Goal: Task Accomplishment & Management: Manage account settings

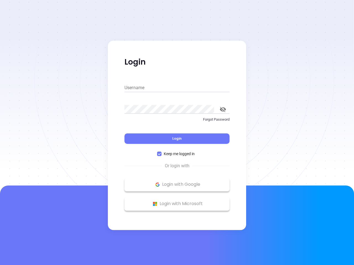
click at [177, 133] on div "Login" at bounding box center [176, 135] width 105 height 17
click at [177, 88] on input "Username" at bounding box center [176, 87] width 105 height 9
click at [223, 109] on icon "toggle password visibility" at bounding box center [223, 109] width 6 height 5
click at [177, 139] on span "Login" at bounding box center [176, 138] width 9 height 5
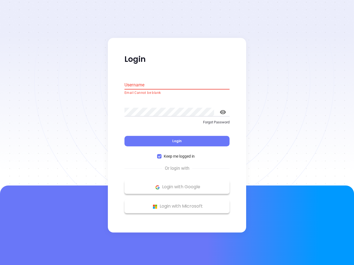
click at [177, 154] on span "Keep me logged in" at bounding box center [178, 157] width 35 height 6
click at [161, 154] on input "Keep me logged in" at bounding box center [159, 156] width 4 height 4
checkbox input "false"
click at [177, 185] on p "Login with Google" at bounding box center [176, 187] width 99 height 8
click at [177, 204] on p "Login with Microsoft" at bounding box center [176, 207] width 99 height 8
